Goal: Task Accomplishment & Management: Manage account settings

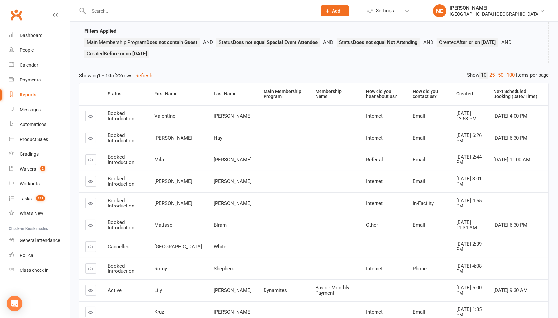
scroll to position [47, 0]
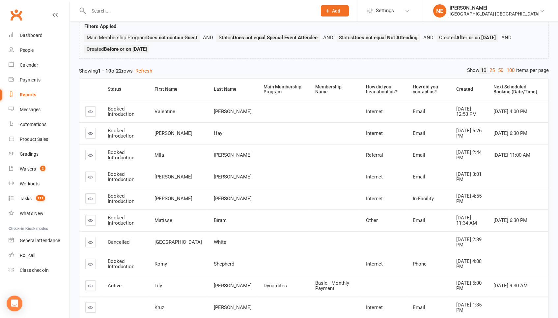
click at [89, 245] on link at bounding box center [90, 242] width 11 height 11
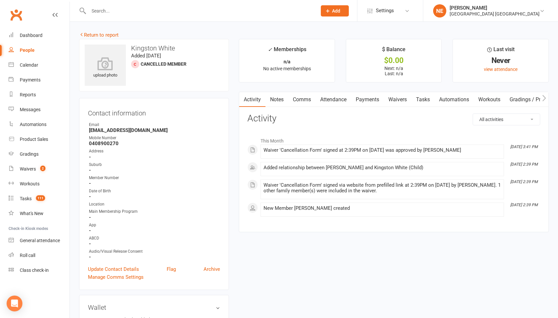
click at [280, 95] on link "Notes" at bounding box center [277, 99] width 23 height 15
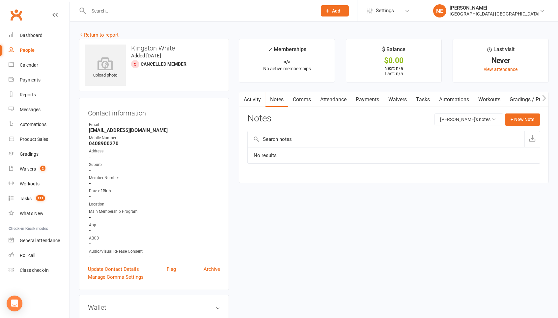
click at [255, 105] on link "Activity" at bounding box center [252, 99] width 26 height 15
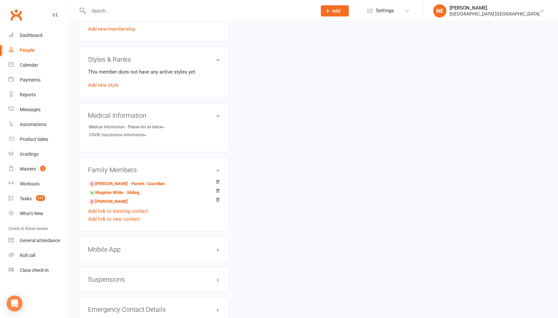
scroll to position [357, 0]
click at [139, 189] on link "Kingston White - Sibling" at bounding box center [114, 192] width 50 height 7
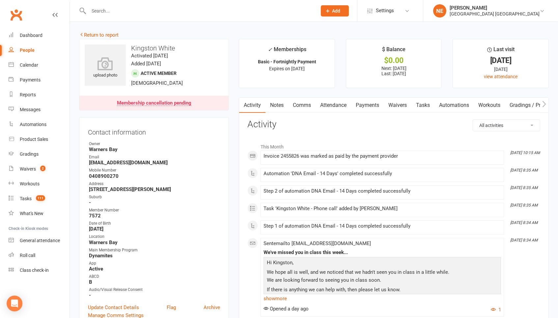
click at [336, 105] on link "Attendance" at bounding box center [334, 105] width 36 height 15
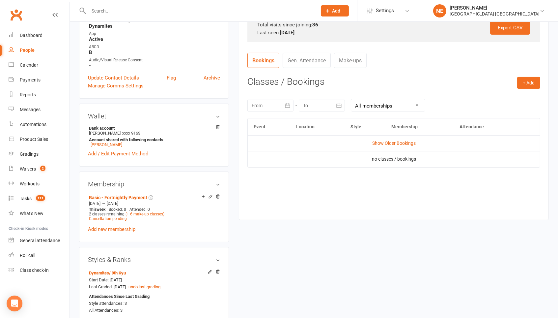
scroll to position [233, 0]
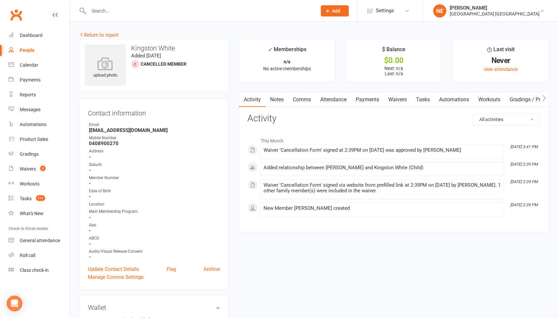
click at [104, 39] on div "upload photo Kingston White Added 6 August, 2025 Cancelled member" at bounding box center [154, 65] width 150 height 52
click at [106, 37] on link "Return to report" at bounding box center [99, 35] width 40 height 6
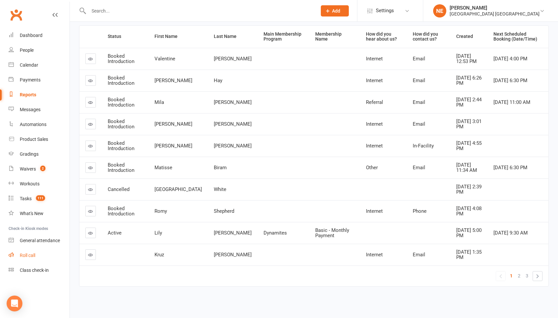
scroll to position [100, 0]
click at [89, 231] on icon at bounding box center [90, 233] width 5 height 5
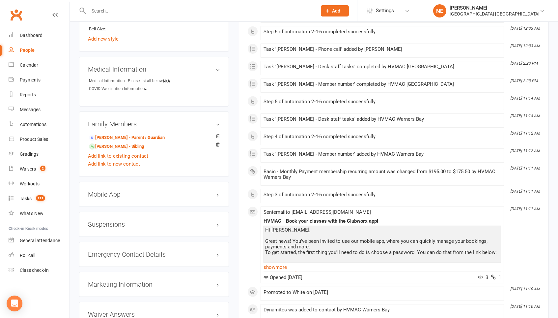
scroll to position [534, 0]
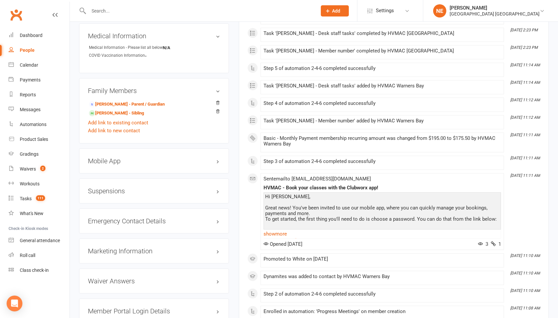
click at [137, 250] on div "Marketing Information edit" at bounding box center [154, 250] width 150 height 25
click at [138, 238] on div "Marketing Information edit" at bounding box center [154, 250] width 150 height 25
click at [142, 247] on h3 "Marketing Information edit" at bounding box center [154, 250] width 132 height 7
click at [209, 248] on link "edit" at bounding box center [208, 251] width 8 height 6
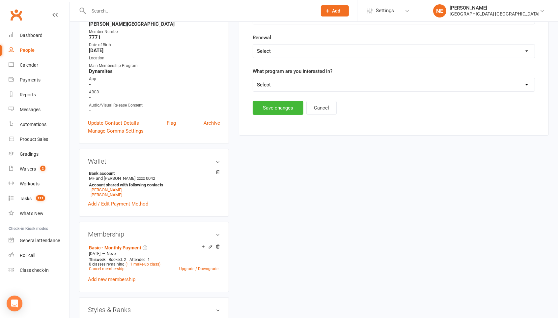
scroll to position [63, 0]
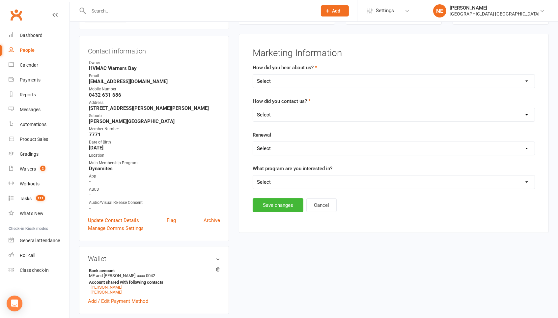
click at [289, 85] on select "Select Internet Facebook Referral Flyer Sign Direct Mail Demo Other" at bounding box center [394, 81] width 282 height 13
select select "Referral"
click at [293, 207] on button "Save changes" at bounding box center [278, 205] width 51 height 14
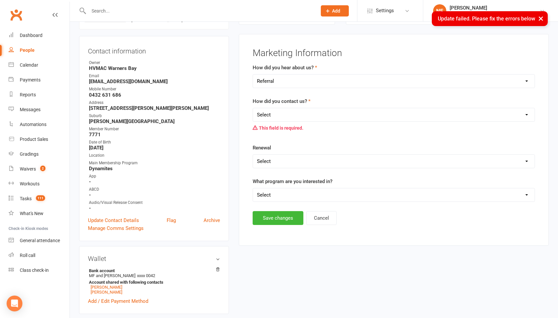
select select "In-Facility"
click at [280, 218] on button "Save changes" at bounding box center [278, 218] width 51 height 14
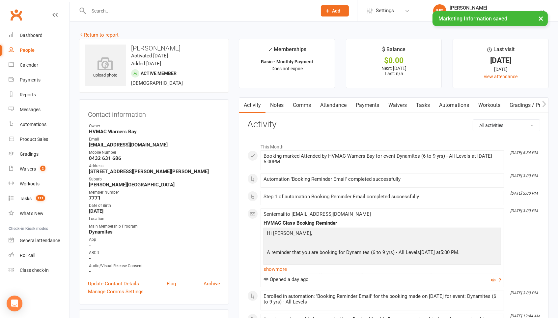
scroll to position [0, 0]
click at [109, 36] on link "Return to report" at bounding box center [99, 35] width 40 height 6
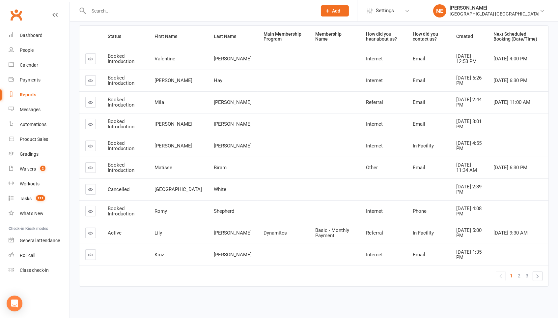
scroll to position [100, 0]
click at [518, 278] on span "2" at bounding box center [519, 275] width 3 height 9
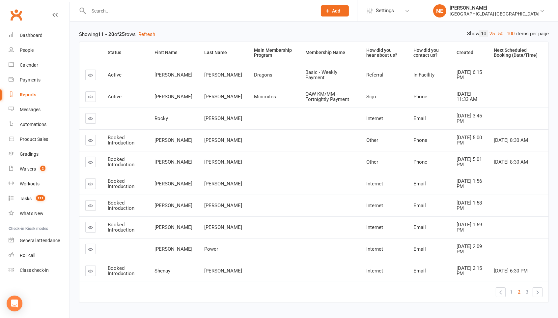
scroll to position [86, 0]
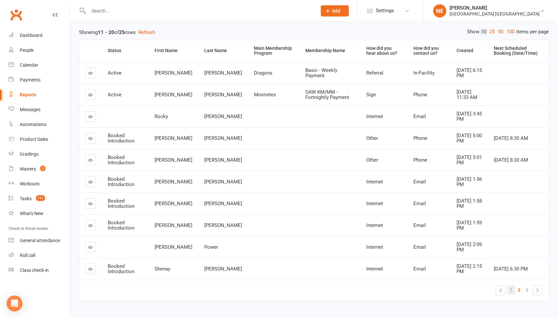
click at [511, 290] on span "1" at bounding box center [511, 289] width 3 height 9
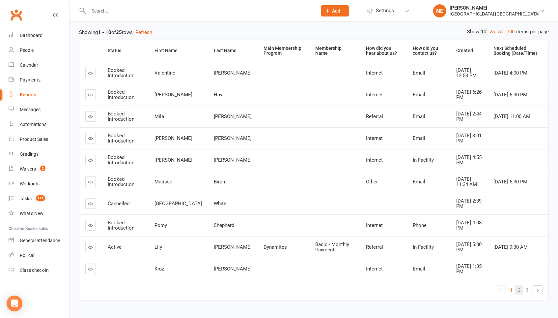
click at [520, 289] on span "2" at bounding box center [519, 289] width 3 height 9
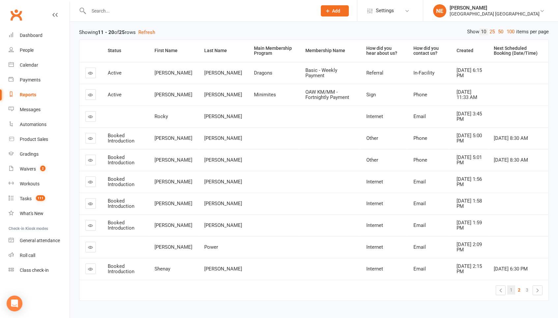
click at [510, 286] on span "1" at bounding box center [511, 289] width 3 height 9
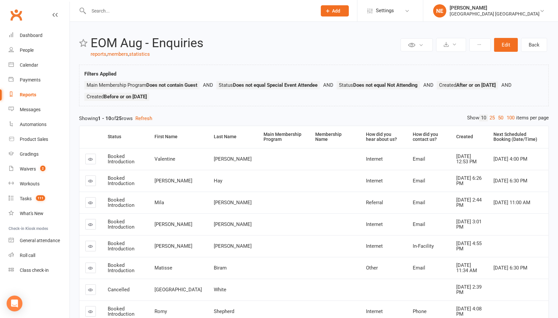
scroll to position [0, 0]
